Goal: Task Accomplishment & Management: Manage account settings

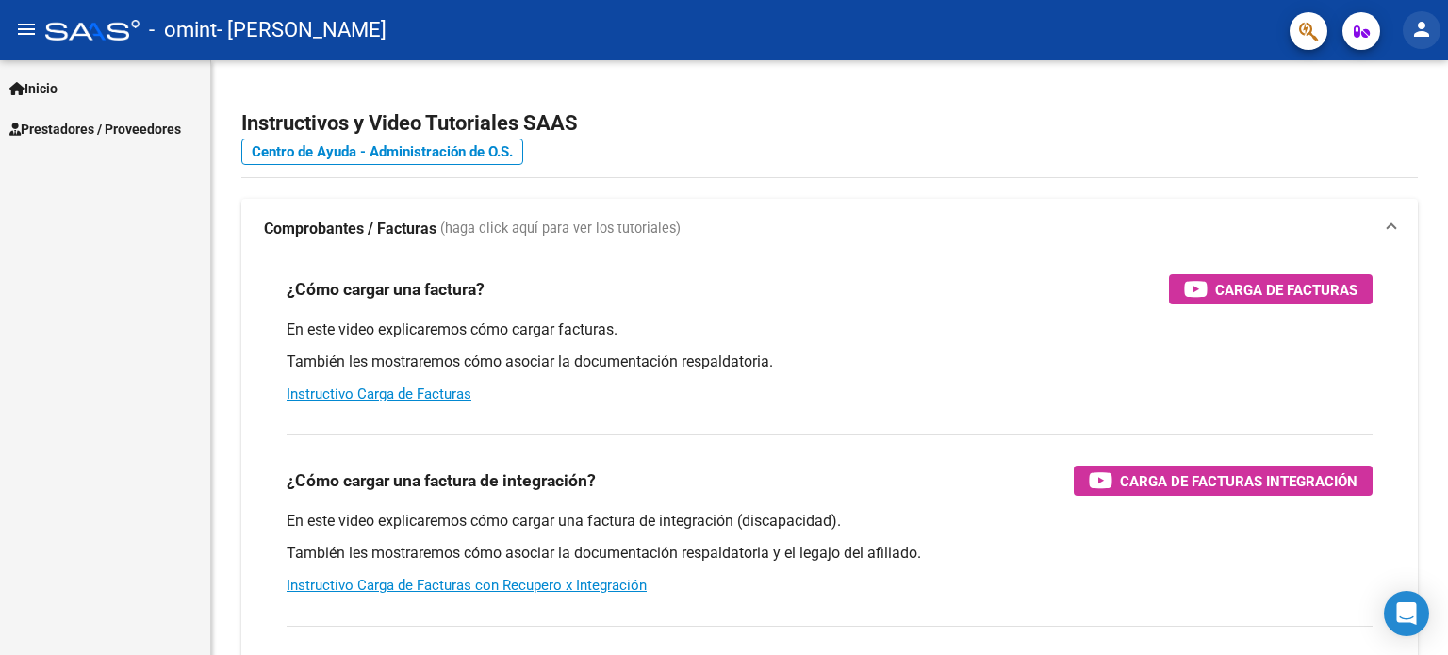
click at [1429, 25] on mat-icon "person" at bounding box center [1421, 29] width 23 height 23
click at [1429, 25] on div at bounding box center [724, 327] width 1448 height 655
drag, startPoint x: 1390, startPoint y: 13, endPoint x: 72, endPoint y: 248, distance: 1339.3
click at [72, 248] on div "Inicio Instructivos Contacto OS Prestadores / Proveedores Facturas - Listado/Ca…" at bounding box center [105, 357] width 210 height 595
click at [1433, 38] on button "person" at bounding box center [1421, 30] width 38 height 38
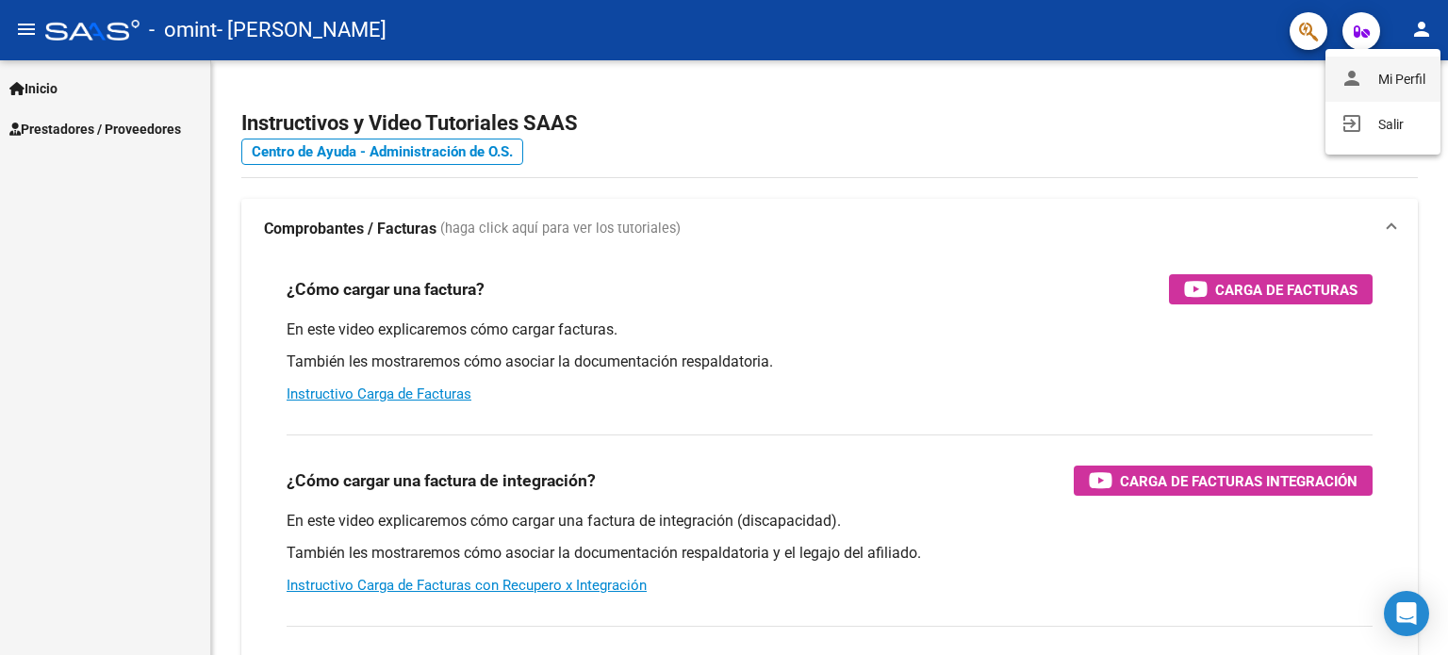
click at [1401, 78] on button "person Mi Perfil" at bounding box center [1382, 79] width 115 height 45
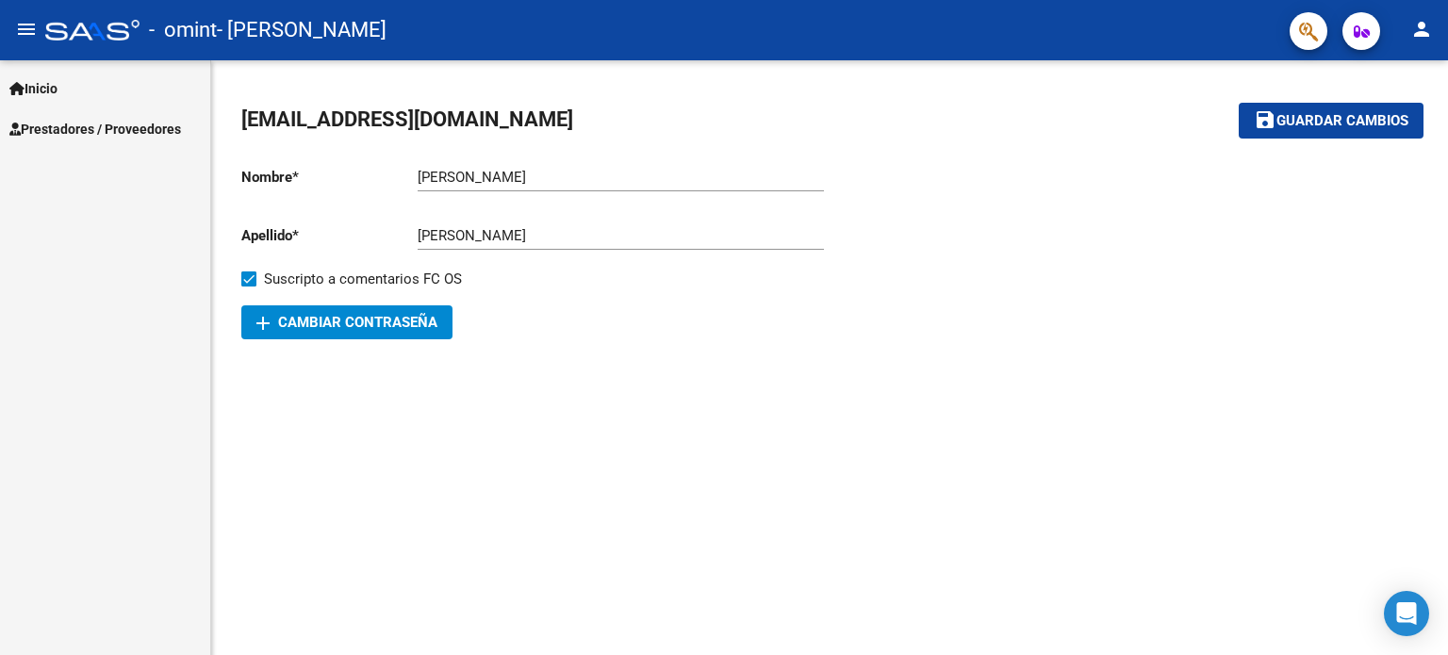
click at [94, 128] on span "Prestadores / Proveedores" at bounding box center [95, 129] width 172 height 21
